Goal: Transaction & Acquisition: Purchase product/service

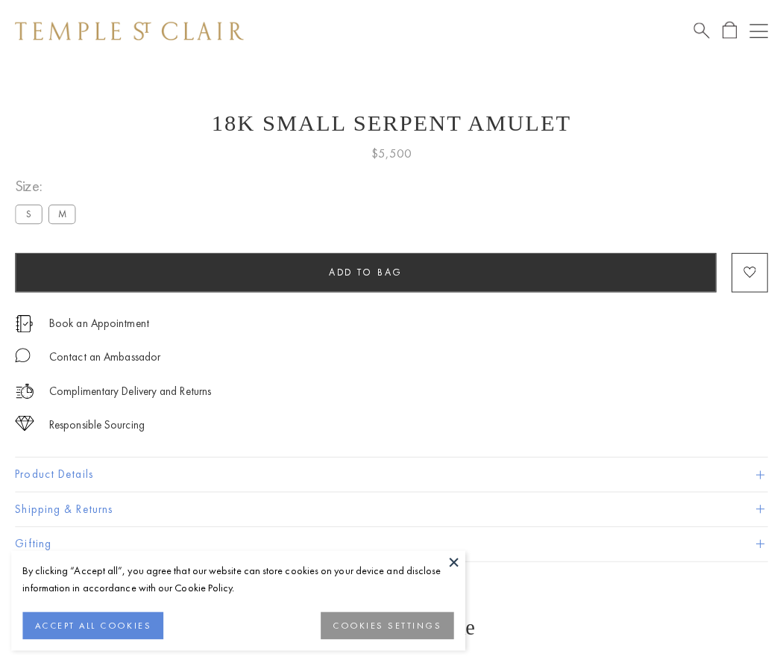
scroll to position [24, 0]
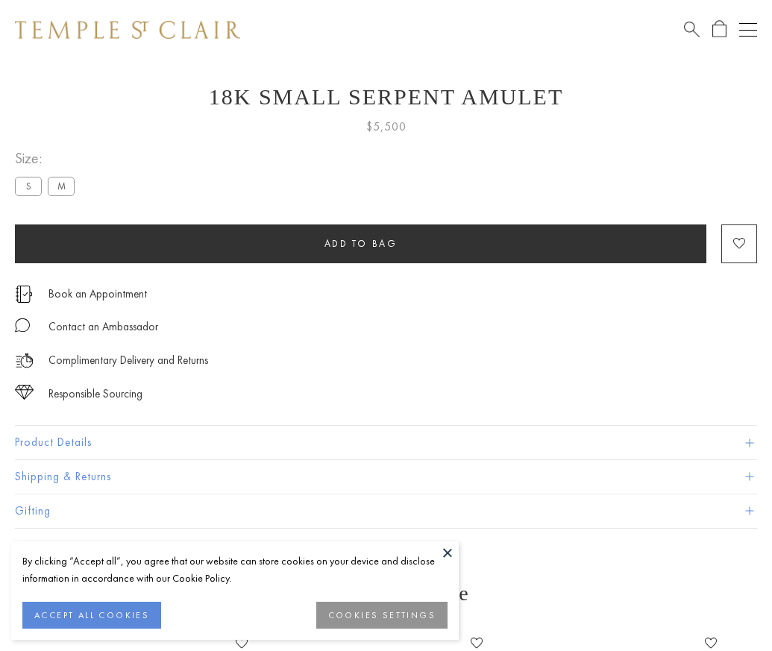
click at [360, 243] on span "Add to bag" at bounding box center [361, 243] width 73 height 13
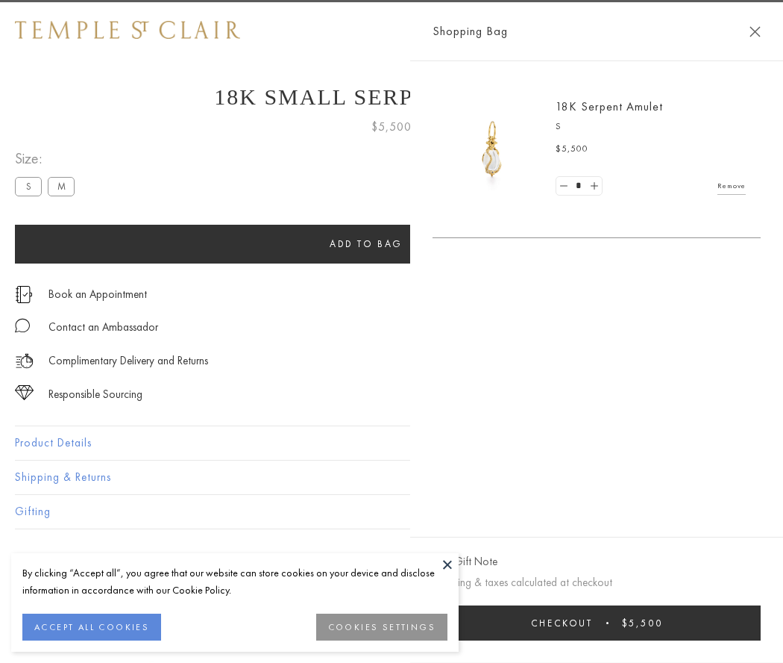
click at [593, 622] on span "Checkout" at bounding box center [562, 622] width 62 height 13
